Goal: Task Accomplishment & Management: Use online tool/utility

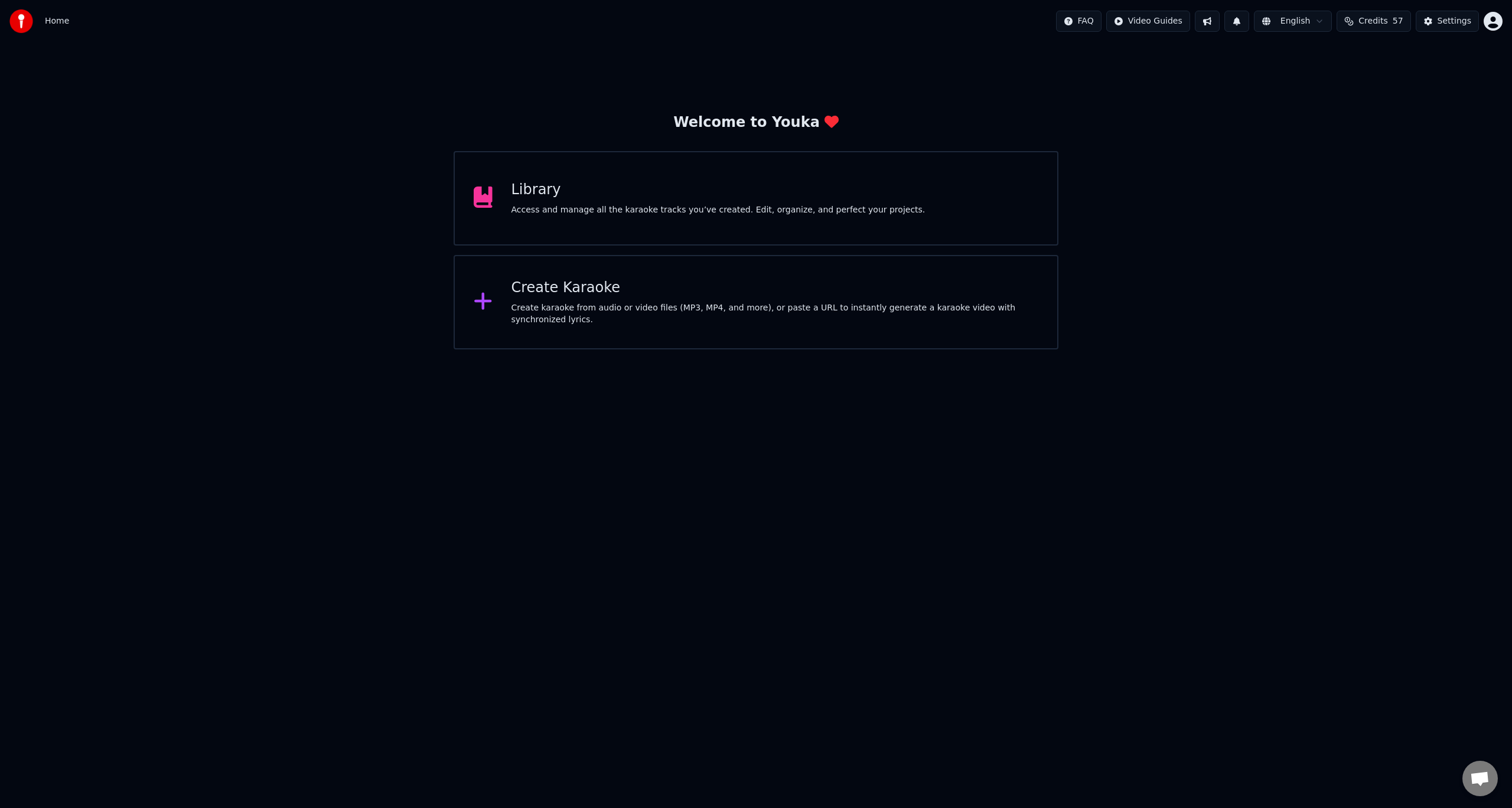
click at [569, 297] on div "Create Karaoke" at bounding box center [775, 288] width 527 height 19
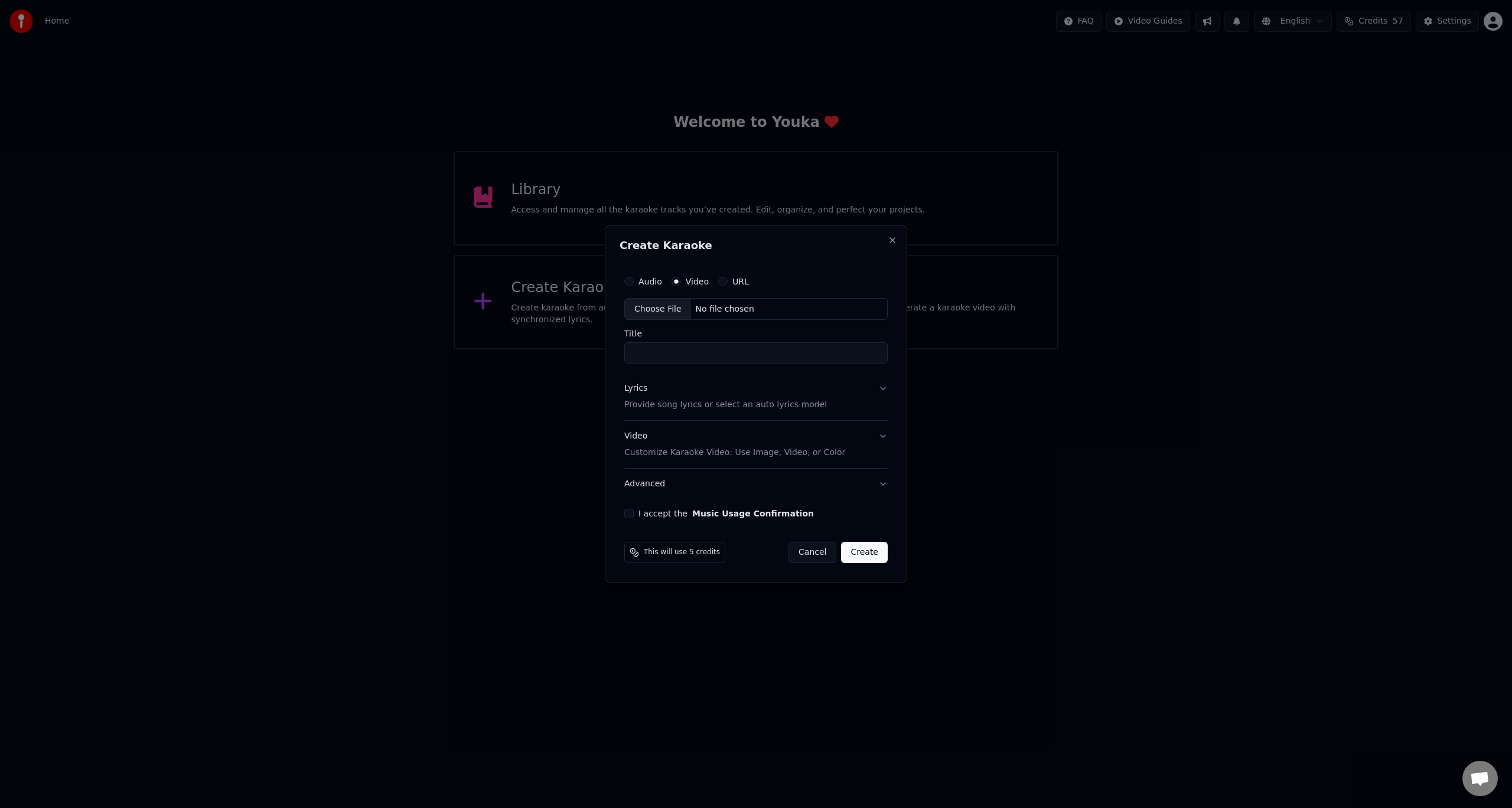
click at [653, 311] on div "Choose File" at bounding box center [658, 309] width 66 height 22
type input "**********"
click at [691, 403] on p "Provide song lyrics or select an auto lyrics model" at bounding box center [723, 406] width 203 height 12
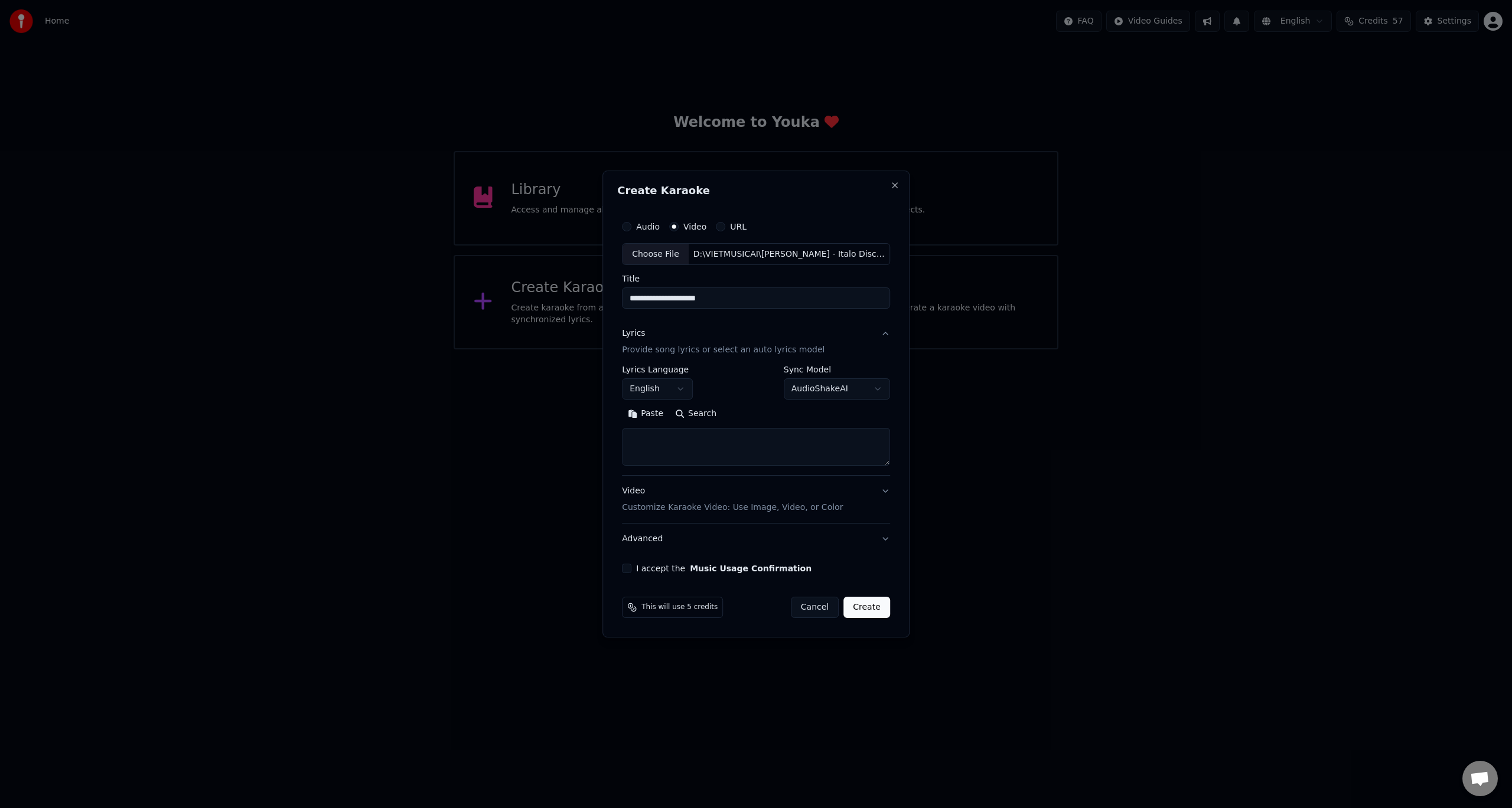
click at [676, 349] on body "Home FAQ Video Guides English Credits 57 Settings Welcome to Youka Library Acce…" at bounding box center [756, 175] width 1512 height 349
select select "**"
click at [698, 448] on textarea at bounding box center [756, 447] width 268 height 38
paste textarea "**********"
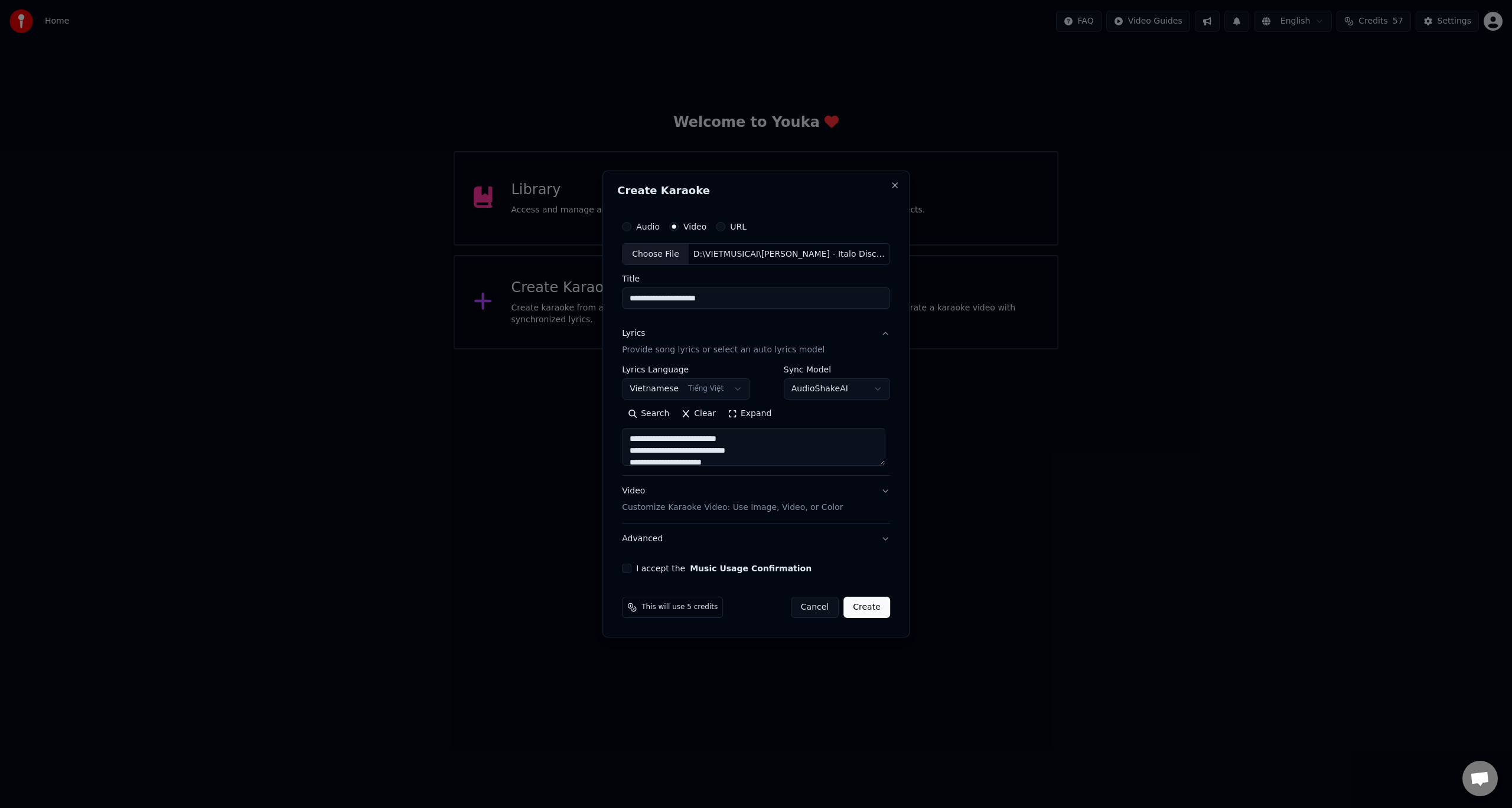
scroll to position [688, 0]
type textarea "**********"
click at [627, 571] on button "I accept the Music Usage Confirmation" at bounding box center [626, 568] width 10 height 10
click at [817, 512] on p "Customize Karaoke Video: Use Image, Video, or Color" at bounding box center [731, 508] width 221 height 12
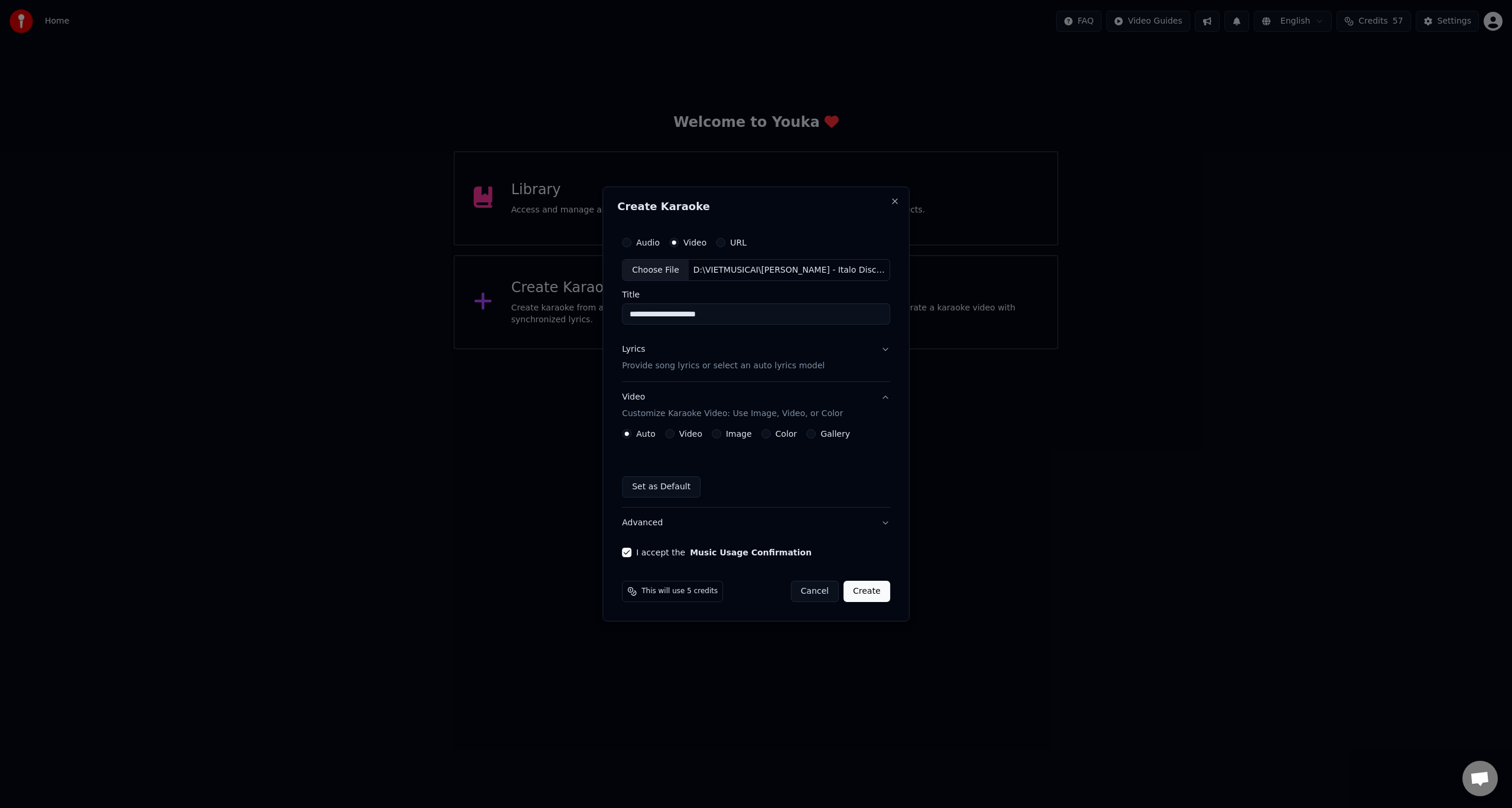
click at [884, 394] on button "Video Customize Karaoke Video: Use Image, Video, or Color" at bounding box center [756, 406] width 268 height 48
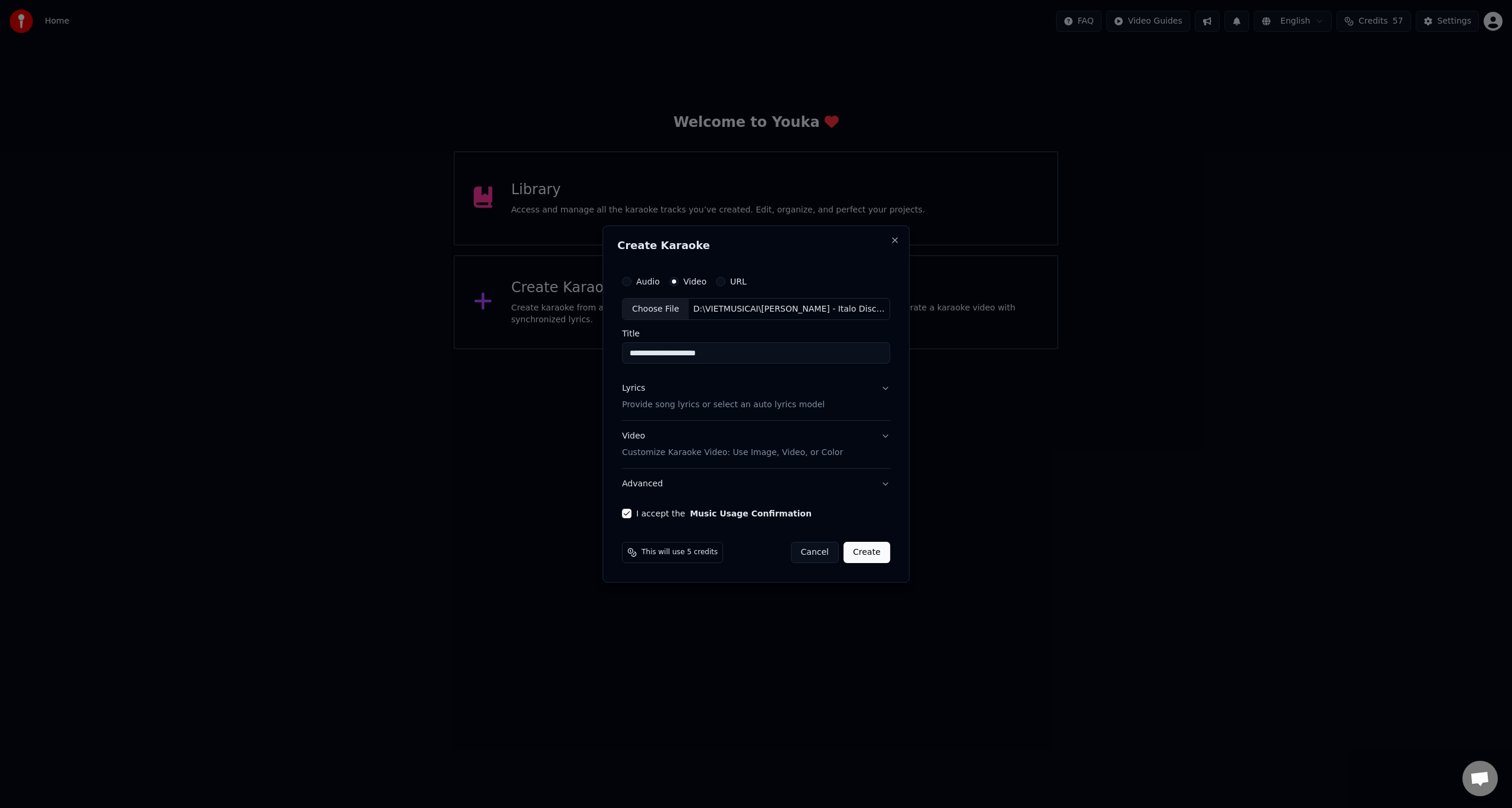
drag, startPoint x: 868, startPoint y: 552, endPoint x: 757, endPoint y: 437, distance: 159.8
click at [764, 446] on form "**********" at bounding box center [756, 416] width 278 height 304
click at [756, 410] on p "Provide song lyrics or select an auto lyrics model" at bounding box center [723, 406] width 203 height 12
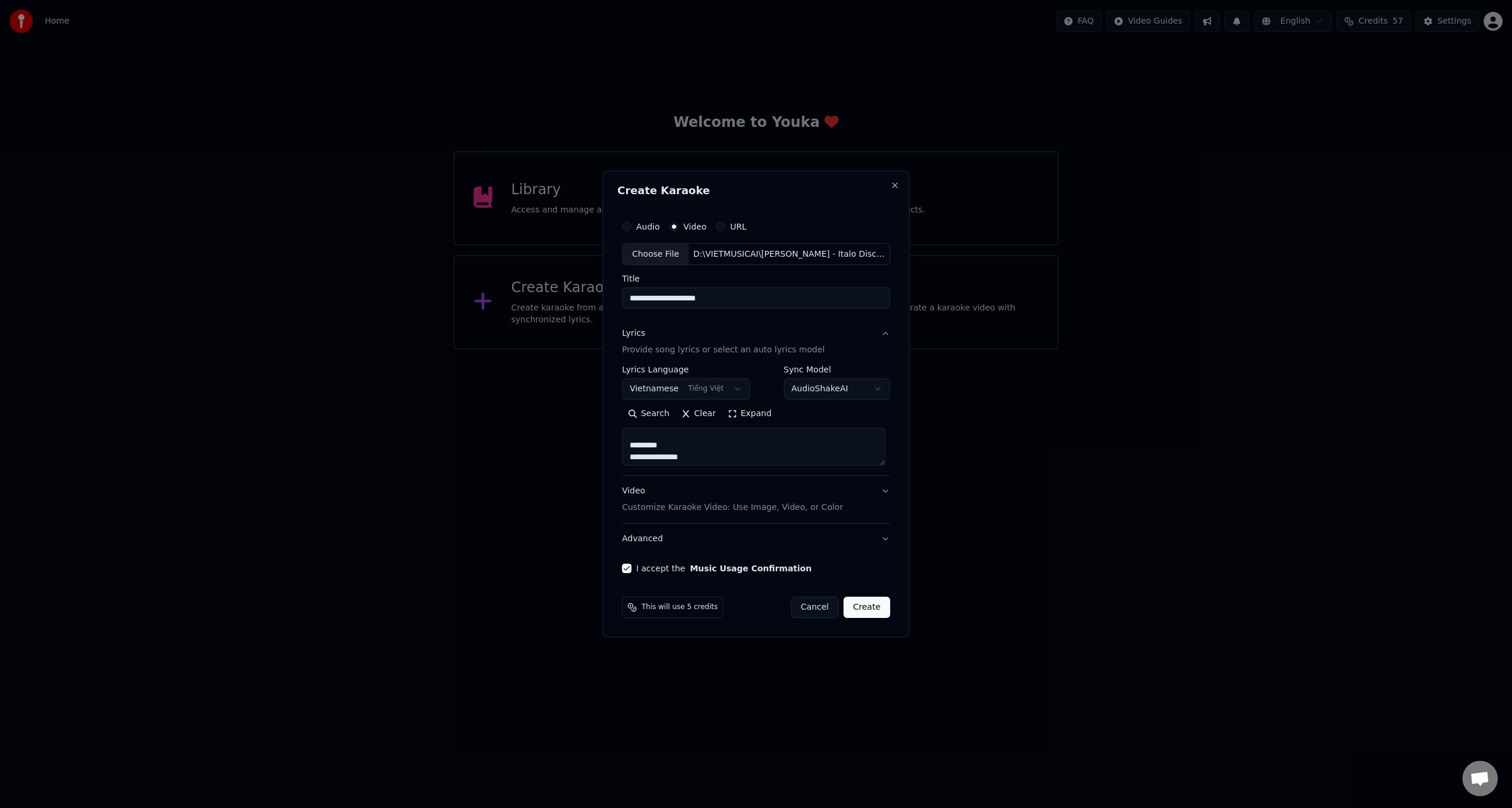
scroll to position [692, 0]
click at [870, 604] on button "Create" at bounding box center [866, 607] width 47 height 22
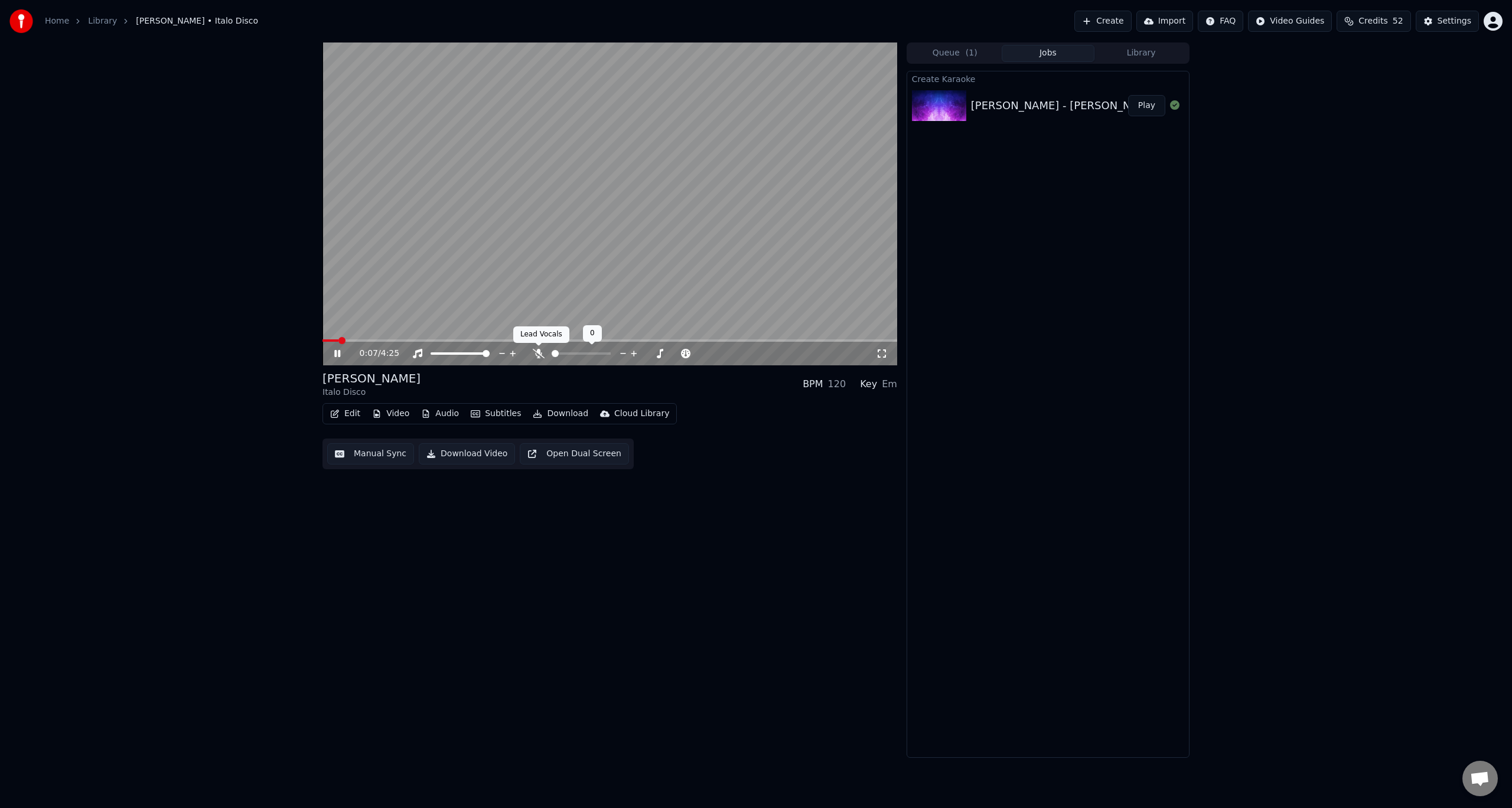
click at [541, 350] on icon at bounding box center [538, 353] width 12 height 10
click at [450, 452] on button "Download Video" at bounding box center [466, 453] width 96 height 22
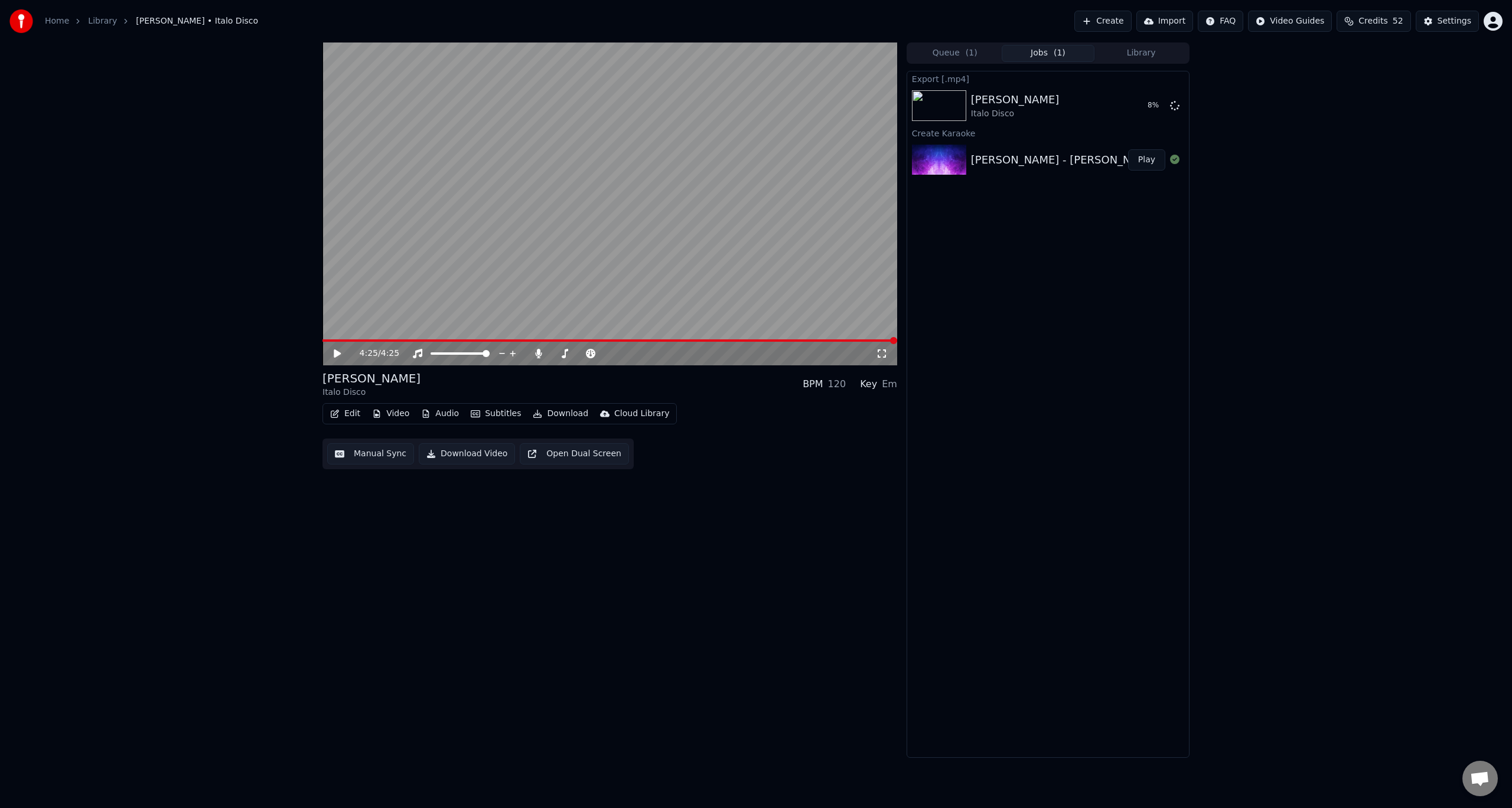
click at [1380, 21] on span "Credits" at bounding box center [1372, 22] width 29 height 12
click at [1367, 304] on div "4:25 / 4:25 [PERSON_NAME] Italo Disco BPM 120 Key Em Edit Video Audio Subtitles…" at bounding box center [756, 400] width 1512 height 715
click at [1134, 106] on button "Show" at bounding box center [1143, 106] width 42 height 22
click at [1148, 103] on button "Show" at bounding box center [1143, 106] width 42 height 22
click at [485, 349] on div at bounding box center [471, 354] width 95 height 12
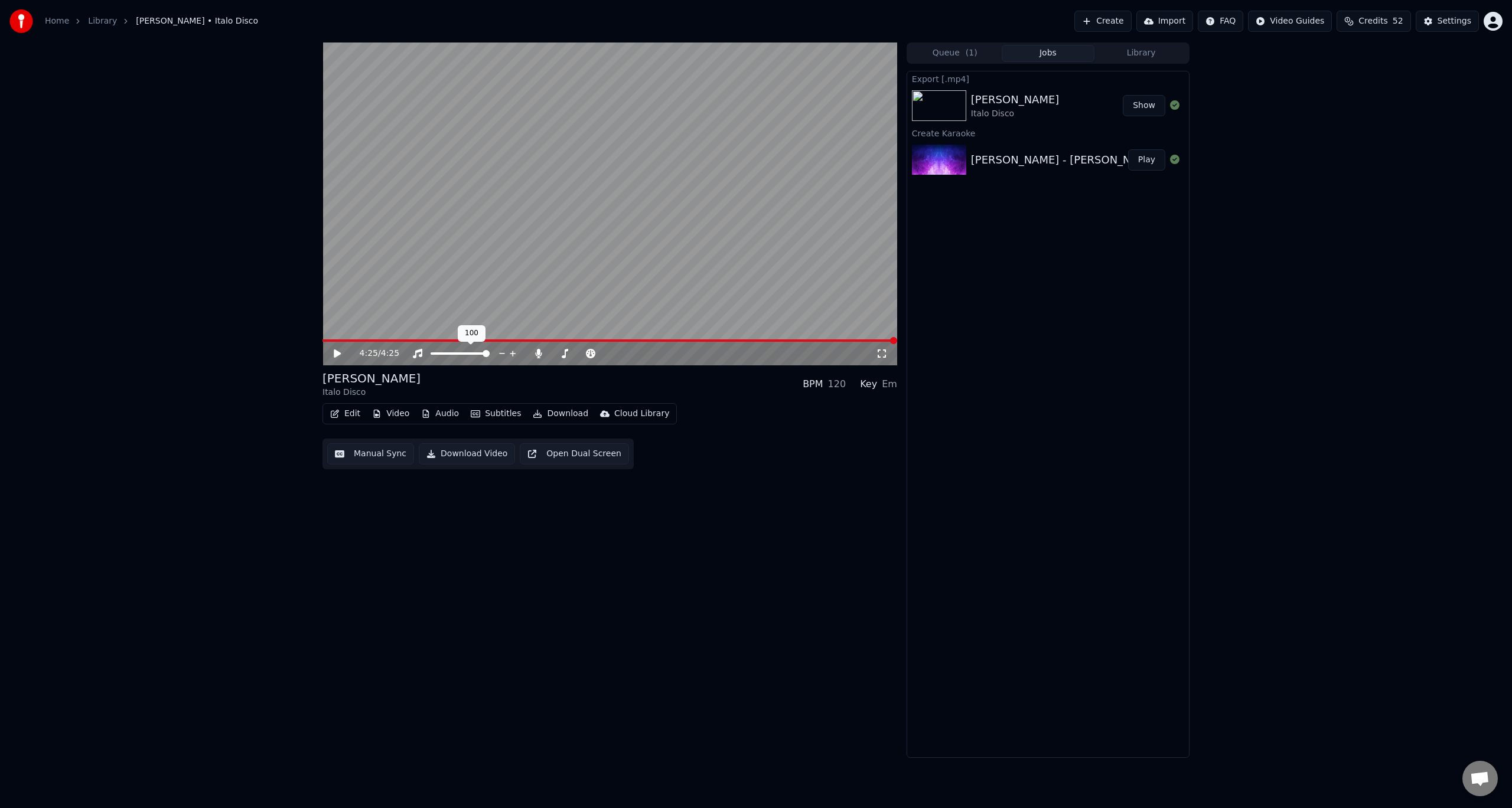
click at [490, 353] on span at bounding box center [486, 354] width 7 height 7
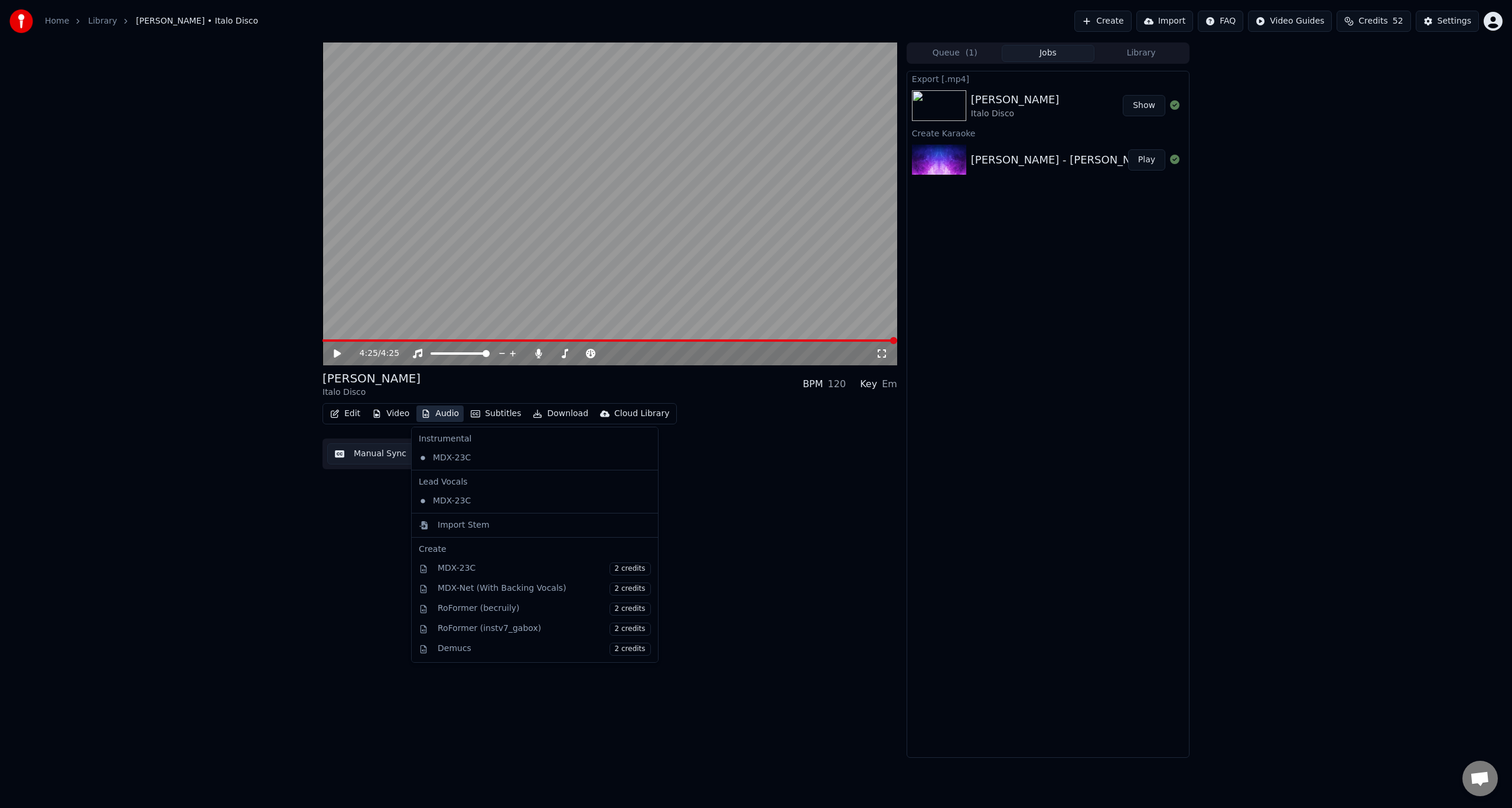
click at [440, 416] on button "Audio" at bounding box center [440, 414] width 48 height 16
click at [708, 460] on div "Edit Video Audio Subtitles Download Cloud Library Manual Sync Download Video Op…" at bounding box center [610, 436] width 575 height 66
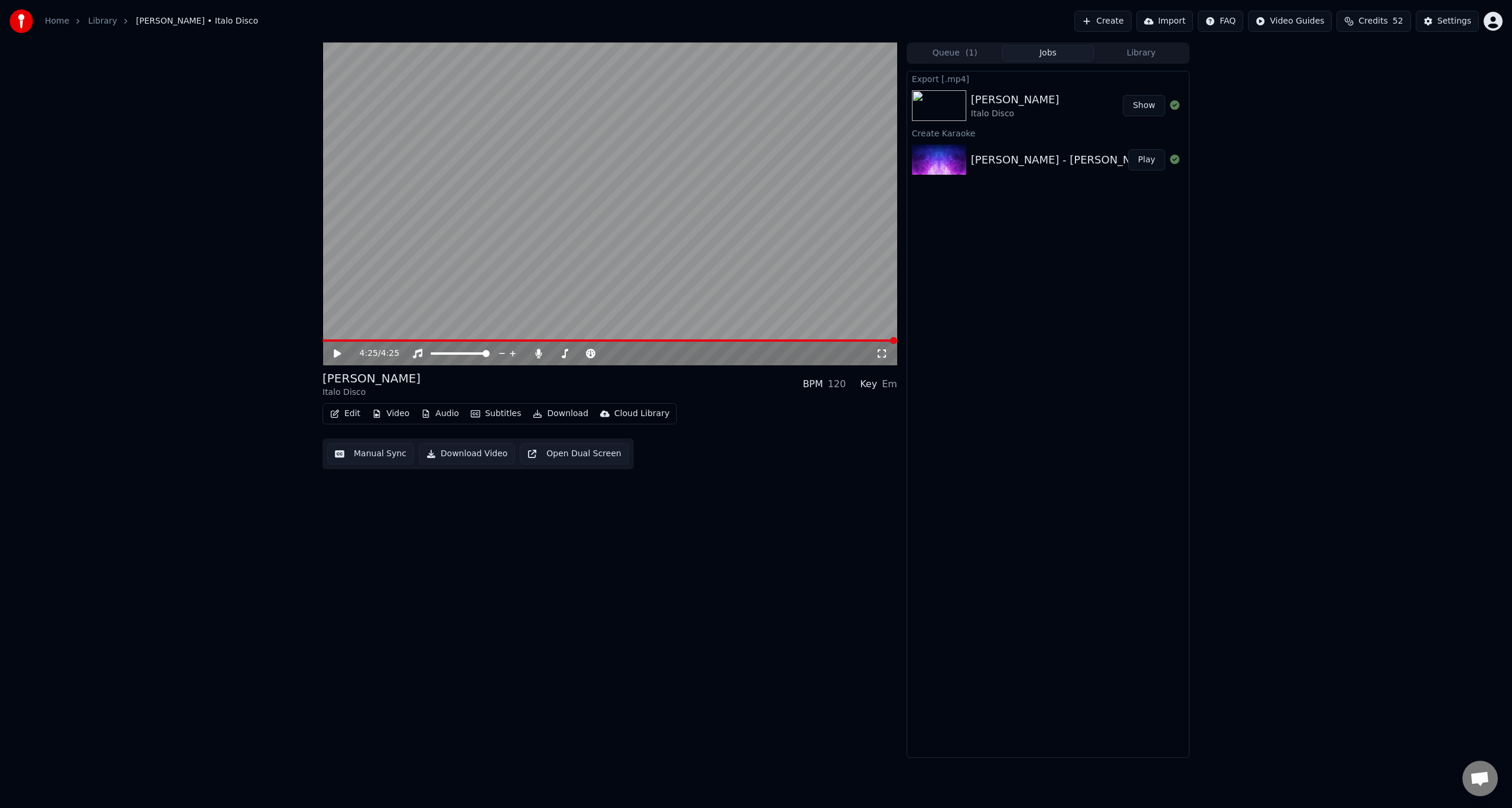
click at [337, 350] on icon at bounding box center [345, 353] width 28 height 10
click at [490, 353] on span at bounding box center [486, 354] width 7 height 7
click at [511, 352] on icon at bounding box center [512, 354] width 11 height 12
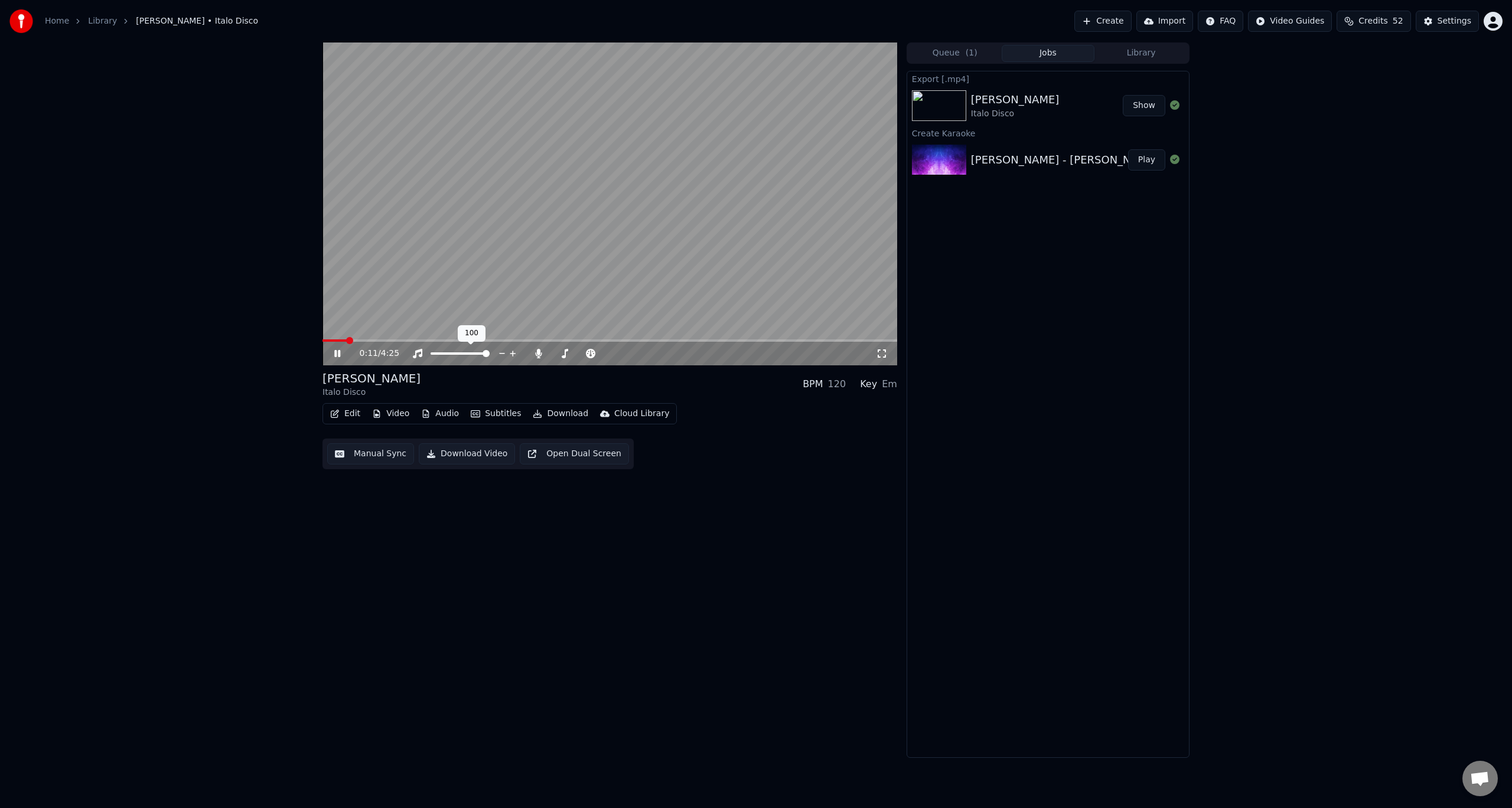
click at [512, 352] on icon at bounding box center [512, 354] width 11 height 12
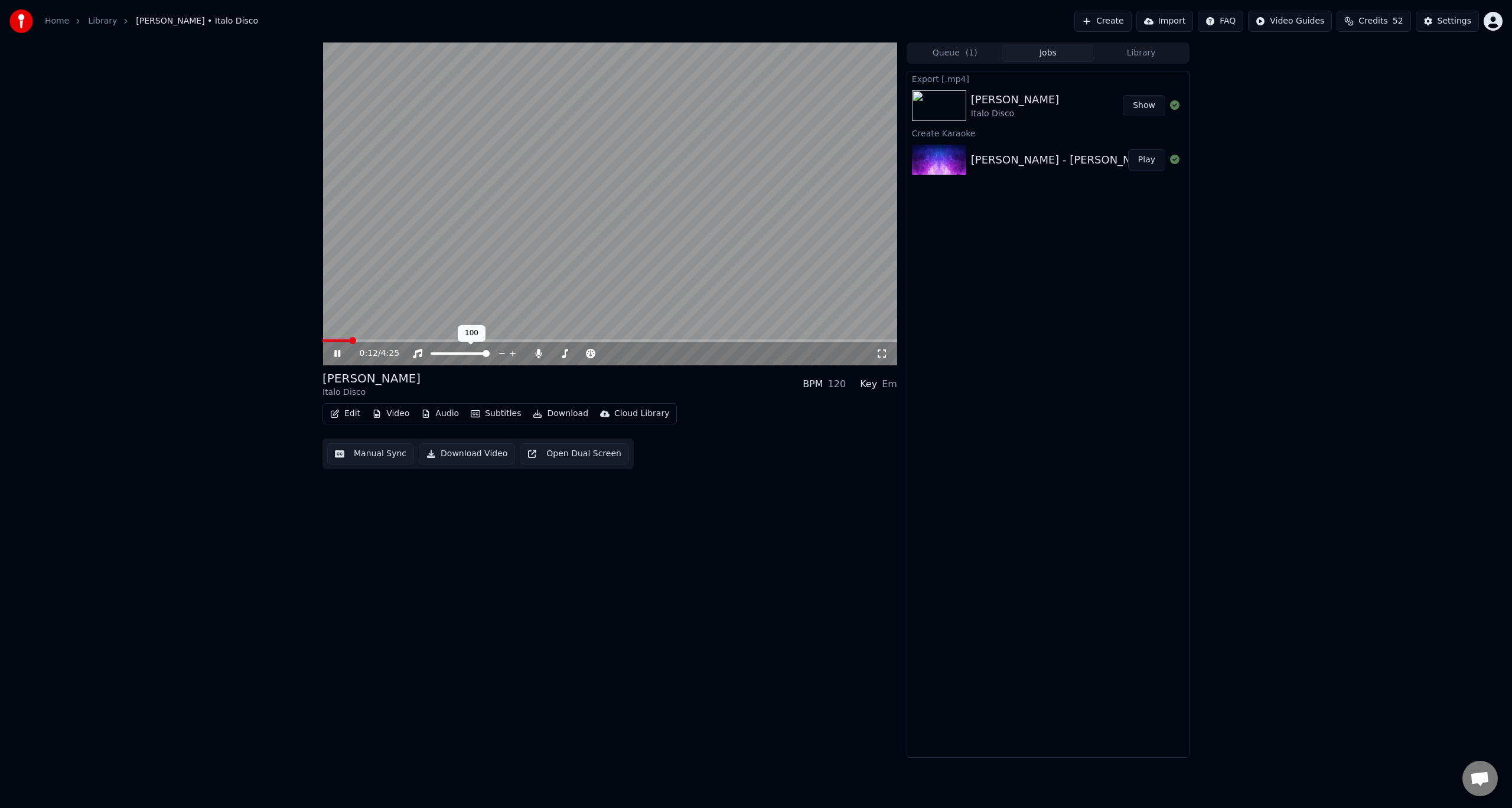
click at [512, 351] on icon at bounding box center [512, 354] width 11 height 12
click at [512, 350] on icon at bounding box center [512, 354] width 11 height 12
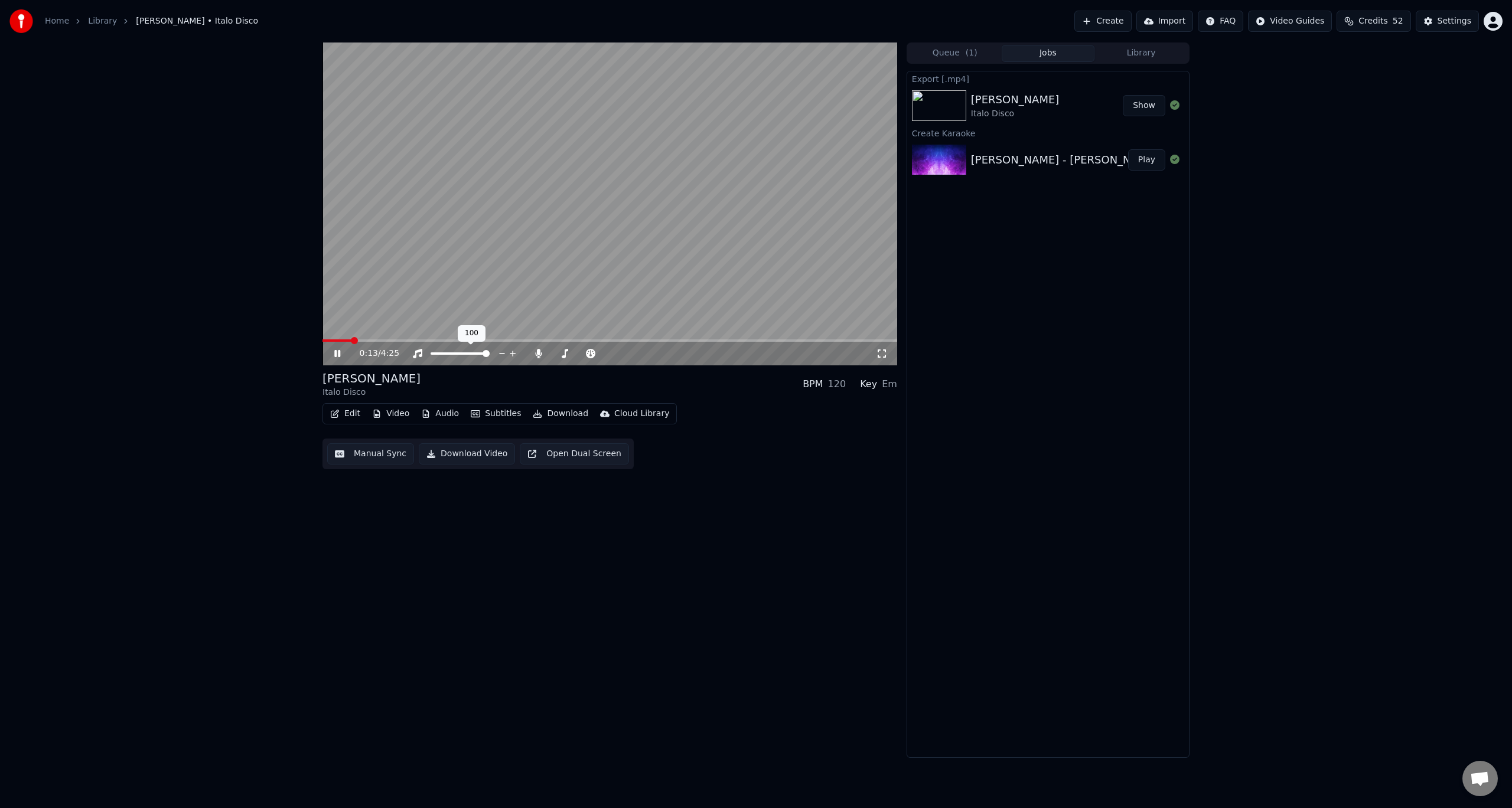
click at [512, 350] on icon at bounding box center [512, 354] width 11 height 12
click at [512, 350] on icon at bounding box center [512, 354] width 11 height 12
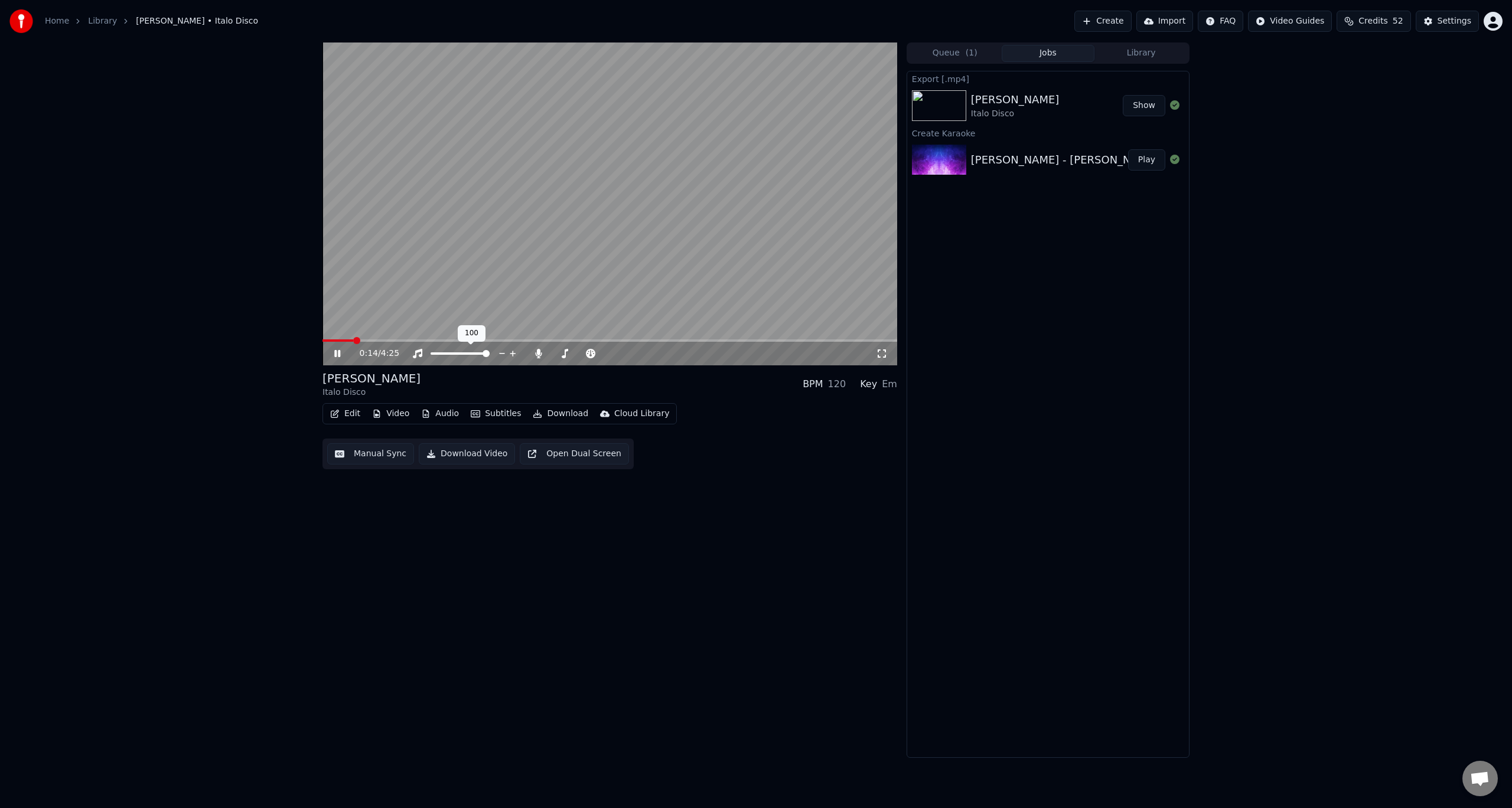
click at [512, 350] on icon at bounding box center [512, 354] width 11 height 12
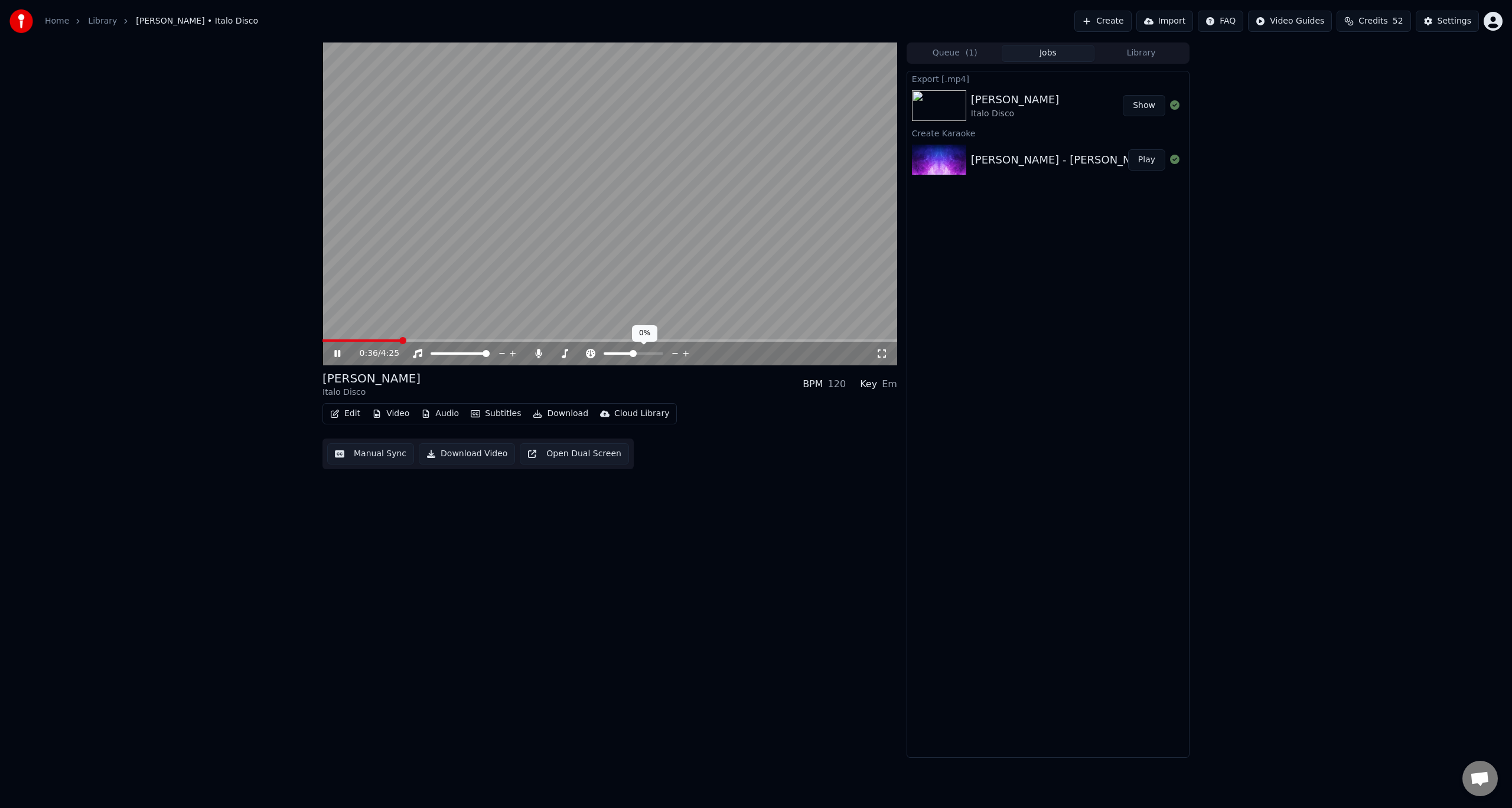
click at [633, 351] on span at bounding box center [633, 354] width 7 height 7
click at [338, 352] on icon at bounding box center [345, 353] width 28 height 10
click at [336, 353] on icon at bounding box center [338, 354] width 7 height 9
click at [718, 340] on span at bounding box center [542, 340] width 438 height 3
click at [342, 349] on icon at bounding box center [345, 353] width 28 height 10
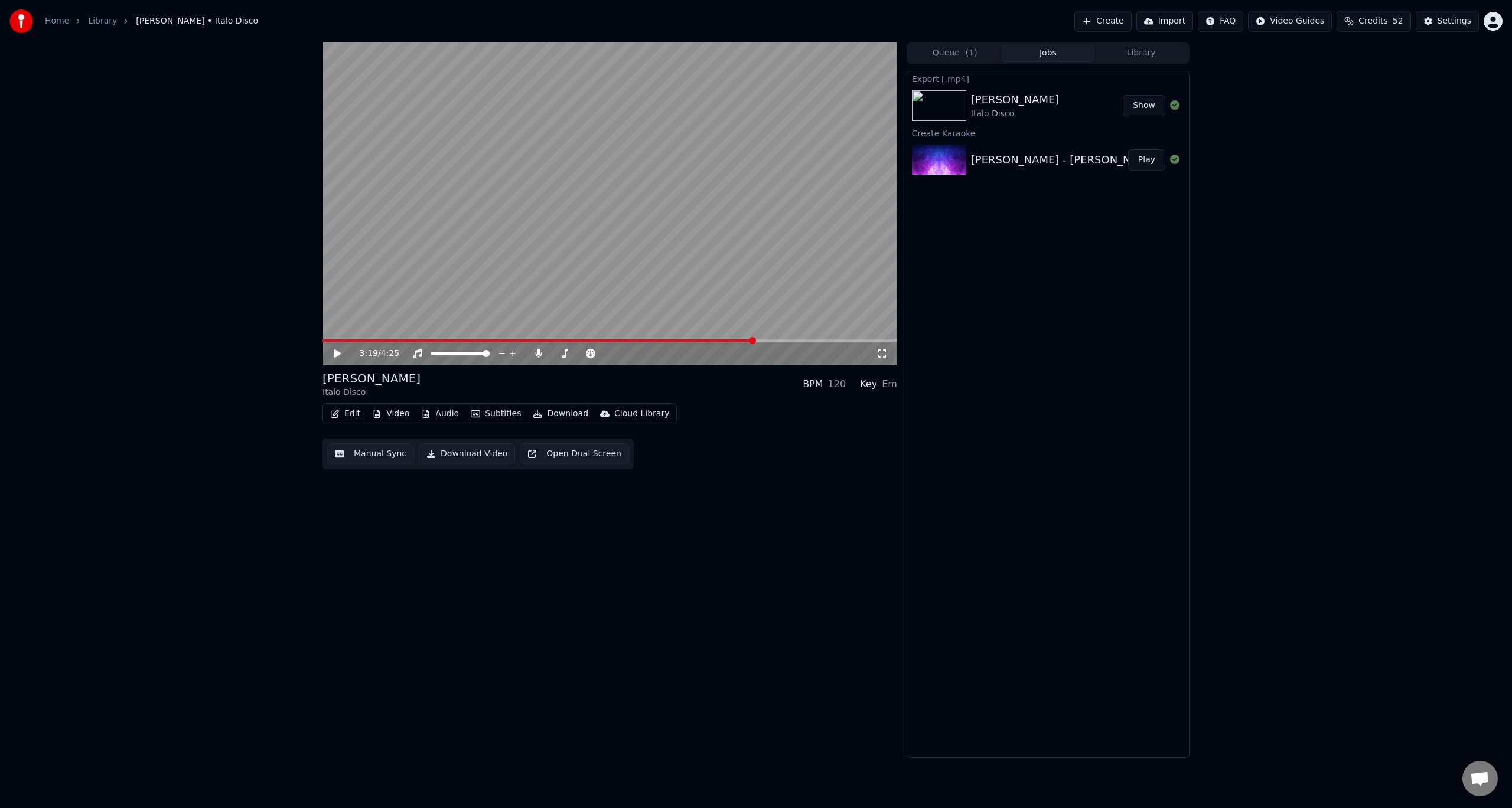
click at [1407, 517] on div "3:19 / 4:25 [PERSON_NAME] Italo Disco BPM 120 Key Em Edit Video Audio Subtitles…" at bounding box center [756, 400] width 1512 height 715
